Goal: Obtain resource: Obtain resource

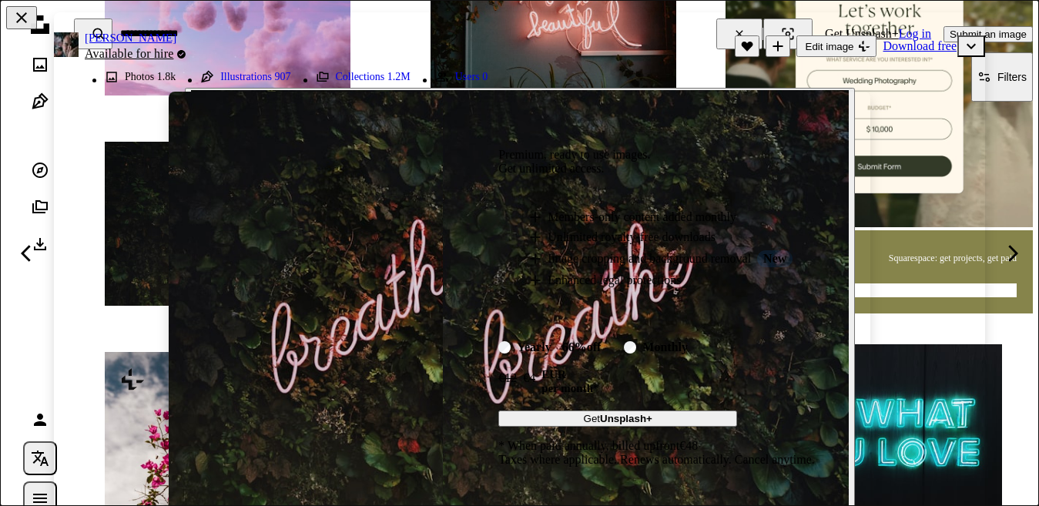
scroll to position [152, 0]
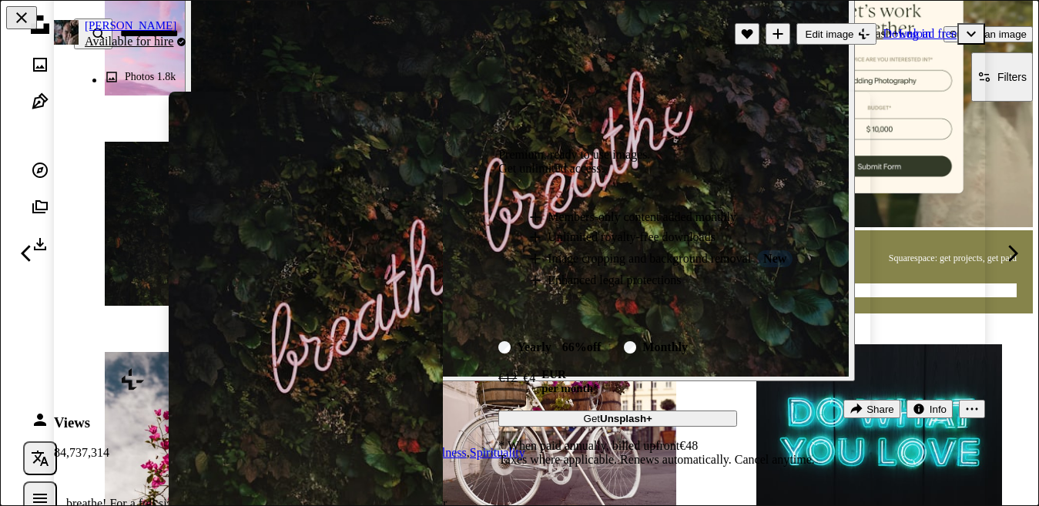
drag, startPoint x: 388, startPoint y: 280, endPoint x: 675, endPoint y: 146, distance: 317.0
click at [675, 146] on div "Premium, ready to use images. Get unlimited access. A plus sign Members-only co…" at bounding box center [656, 303] width 427 height 422
click at [776, 31] on div "An X shape Premium, ready to use images. Get unlimited access. A plus sign Memb…" at bounding box center [519, 253] width 1039 height 506
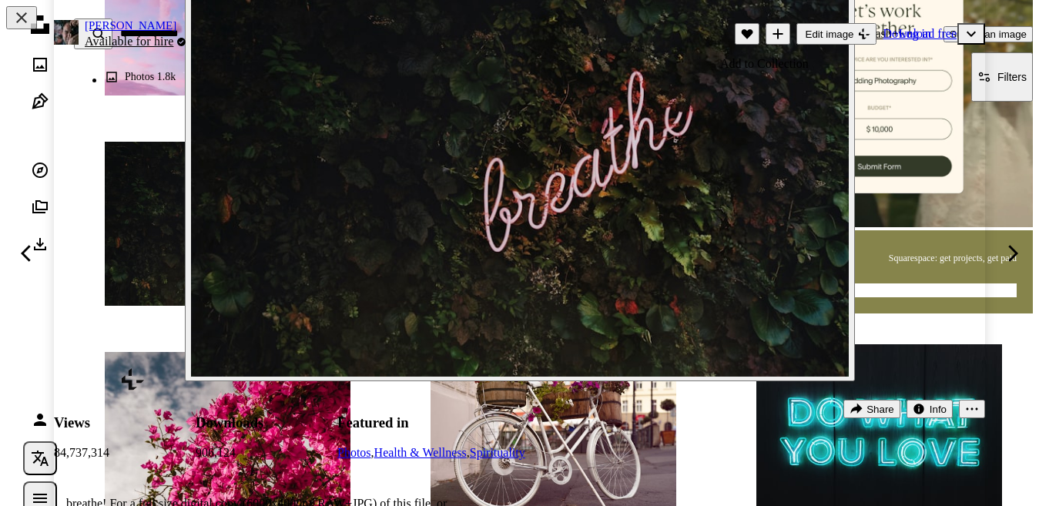
click at [772, 33] on icon "Add to Collection" at bounding box center [777, 33] width 10 height 10
